Goal: Information Seeking & Learning: Learn about a topic

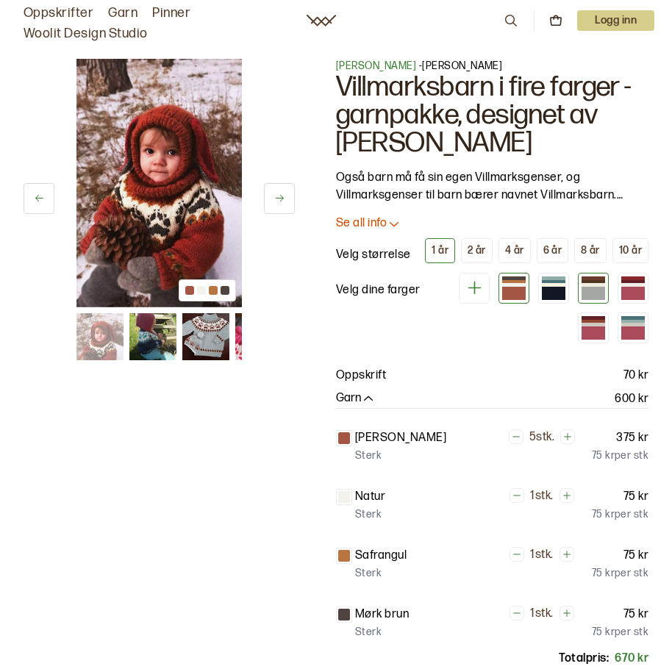
click at [581, 293] on div at bounding box center [593, 293] width 24 height 13
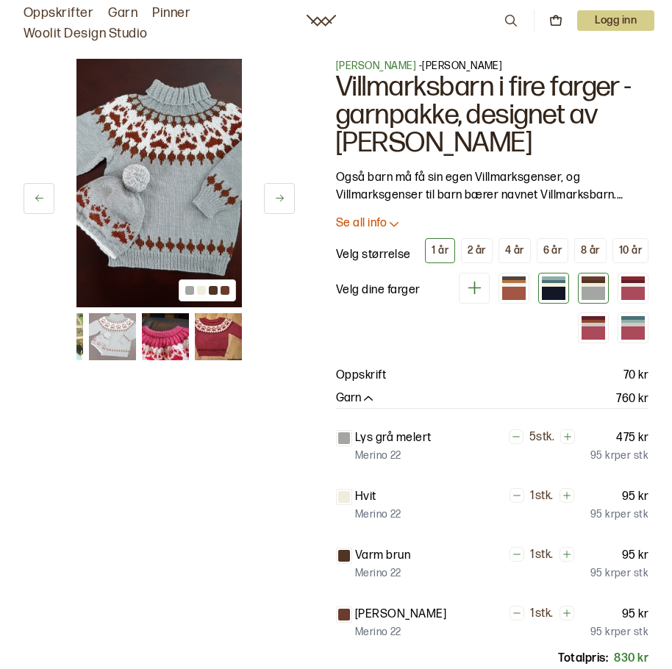
click at [542, 295] on div at bounding box center [554, 293] width 24 height 13
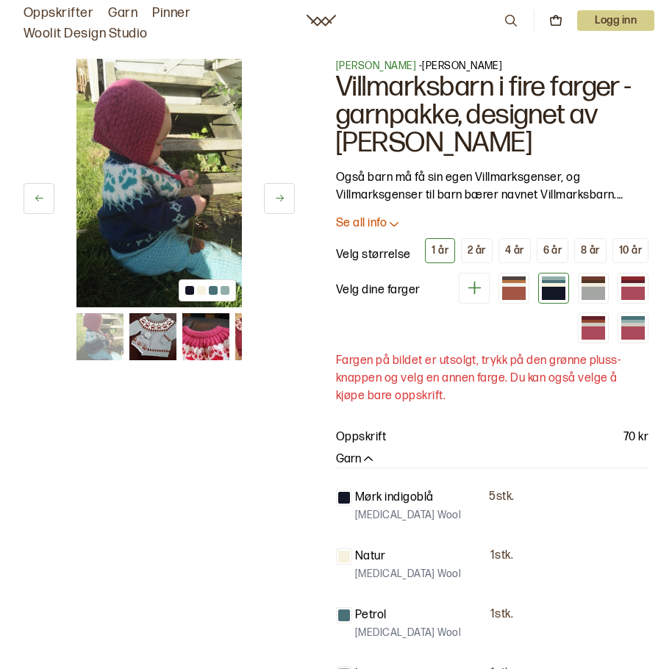
click at [577, 297] on div at bounding box center [534, 308] width 228 height 71
click at [621, 297] on div at bounding box center [633, 293] width 24 height 13
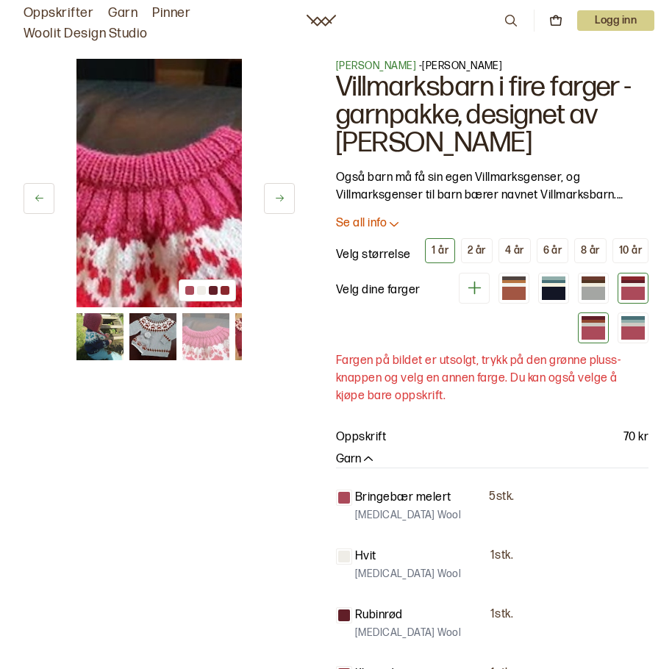
click at [609, 312] on div at bounding box center [593, 327] width 31 height 31
click at [581, 290] on div at bounding box center [593, 293] width 24 height 13
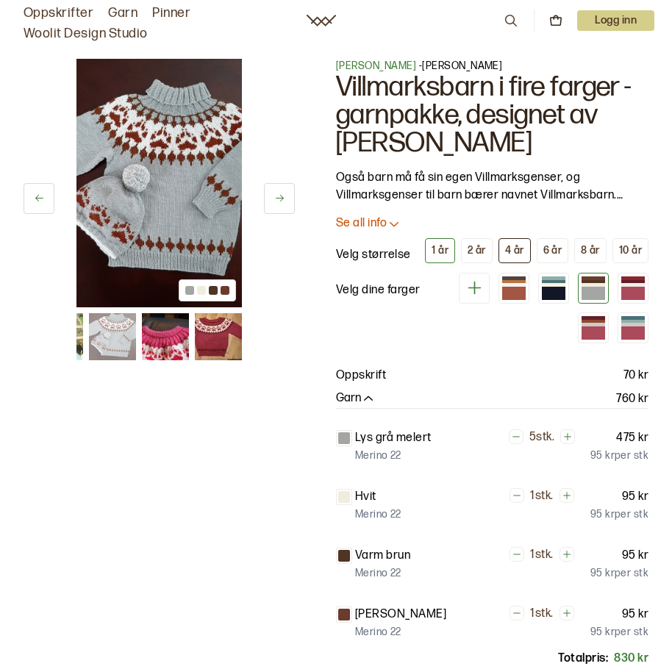
click at [508, 258] on button "4 år" at bounding box center [514, 250] width 32 height 25
click at [538, 303] on div at bounding box center [553, 288] width 31 height 31
click at [502, 291] on div at bounding box center [514, 293] width 24 height 13
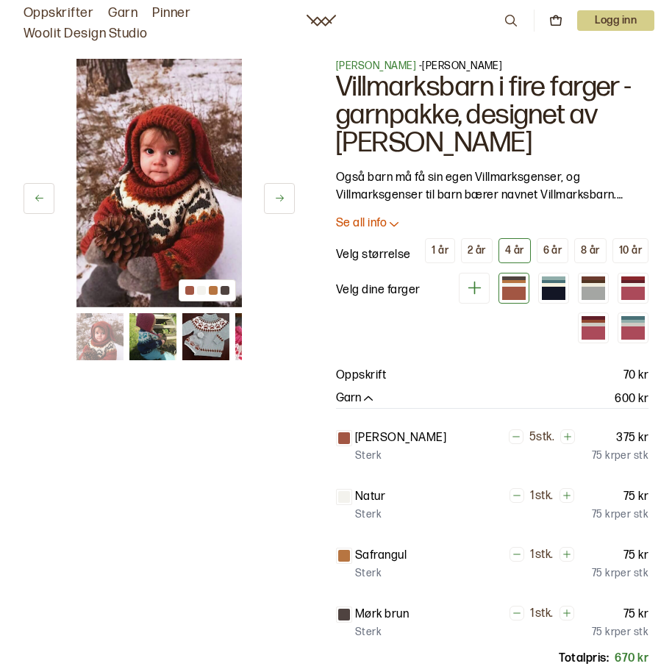
click at [67, 34] on link "Woolit Design Studio" at bounding box center [86, 34] width 124 height 21
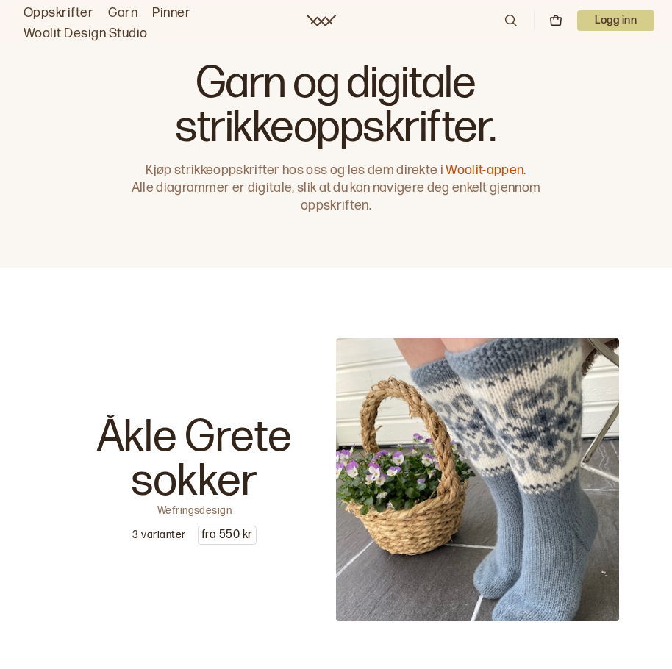
click at [321, 14] on div "Oppskrifter Garn Pinner Woolit Design Studio 0 Logg inn" at bounding box center [336, 20] width 672 height 47
click at [321, 21] on icon at bounding box center [321, 21] width 29 height 12
